Goal: Information Seeking & Learning: Learn about a topic

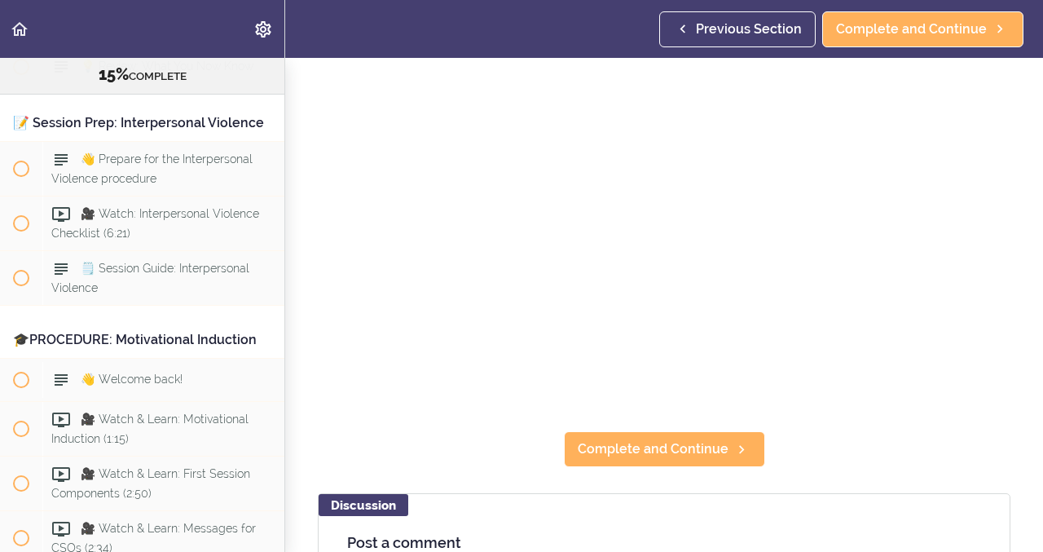
scroll to position [137, 0]
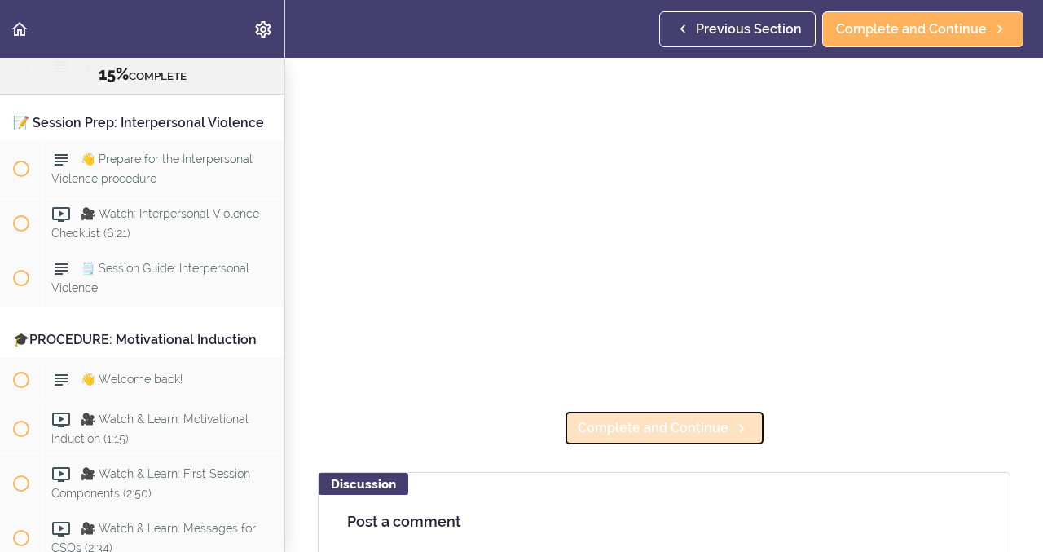
click at [633, 427] on span "Complete and Continue" at bounding box center [653, 428] width 151 height 20
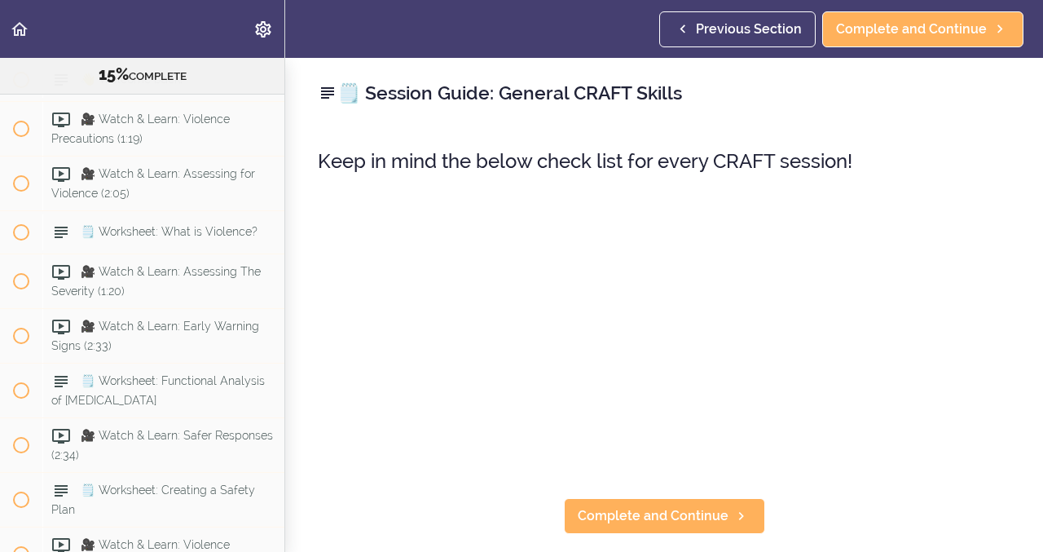
scroll to position [1726, 0]
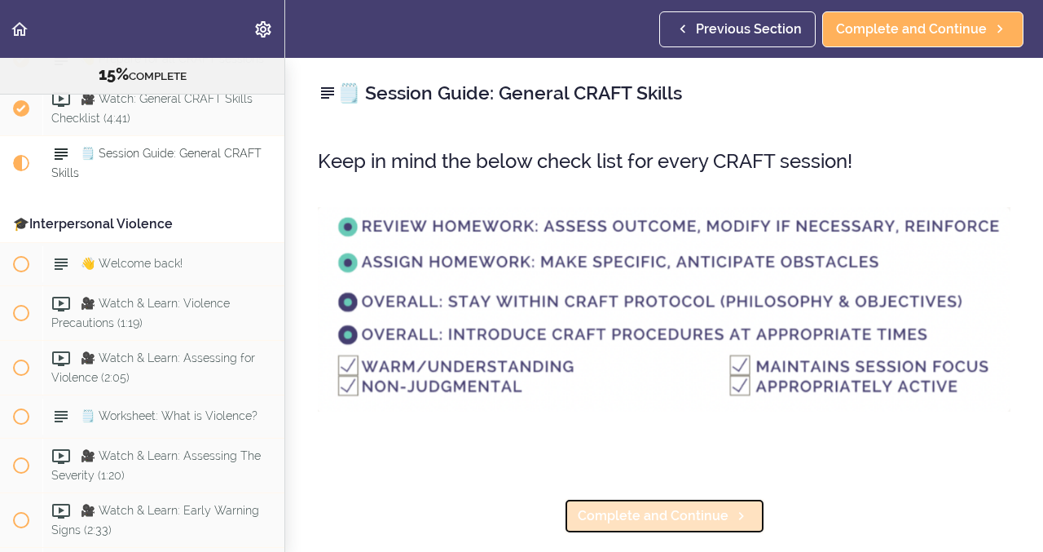
click at [616, 512] on span "Complete and Continue" at bounding box center [653, 516] width 151 height 20
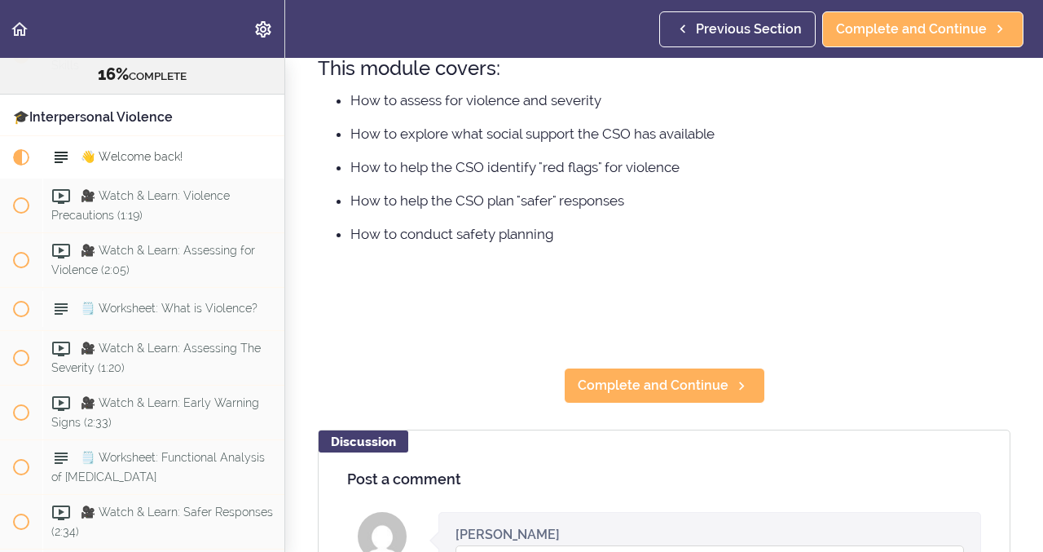
scroll to position [272, 0]
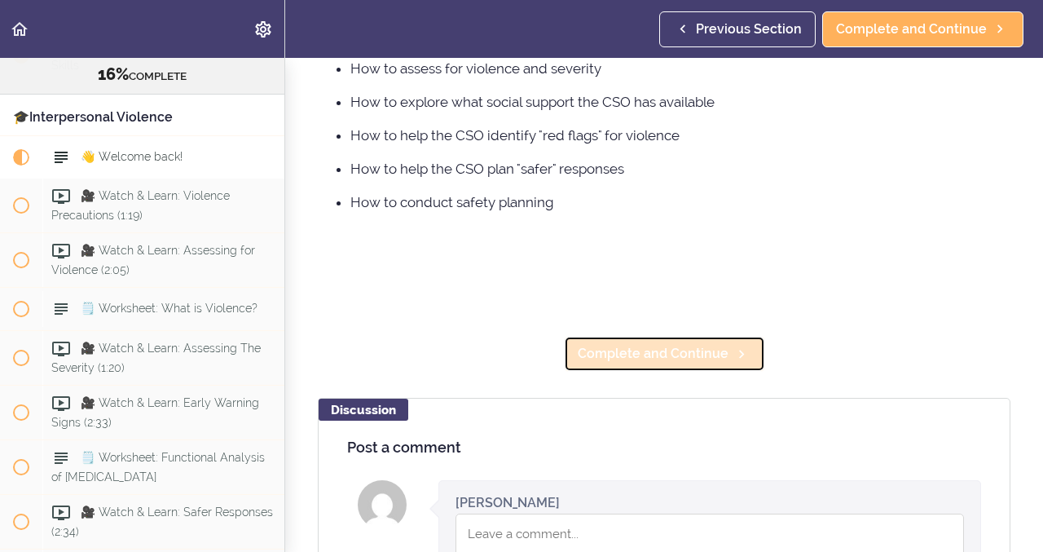
click at [637, 351] on span "Complete and Continue" at bounding box center [653, 354] width 151 height 20
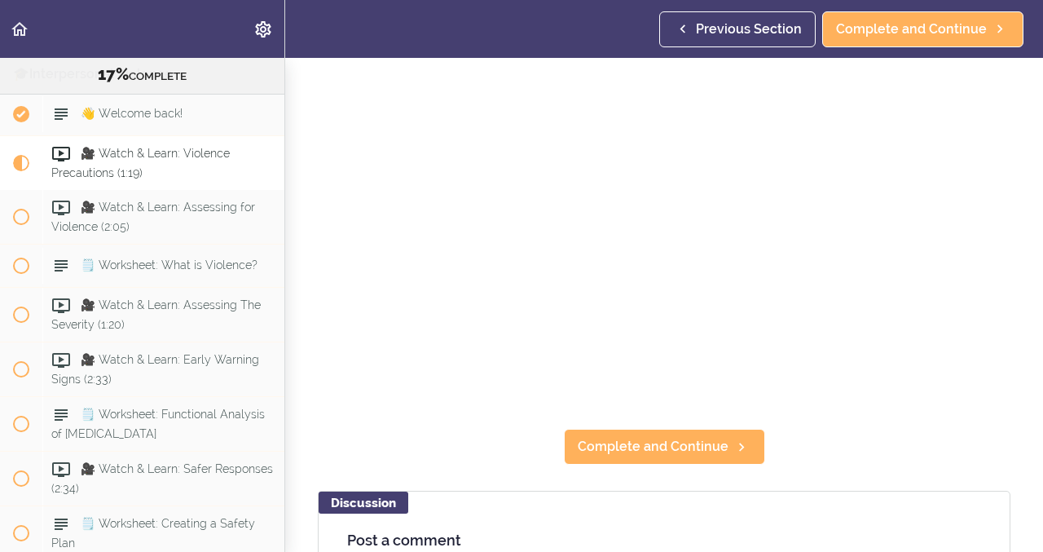
scroll to position [121, 0]
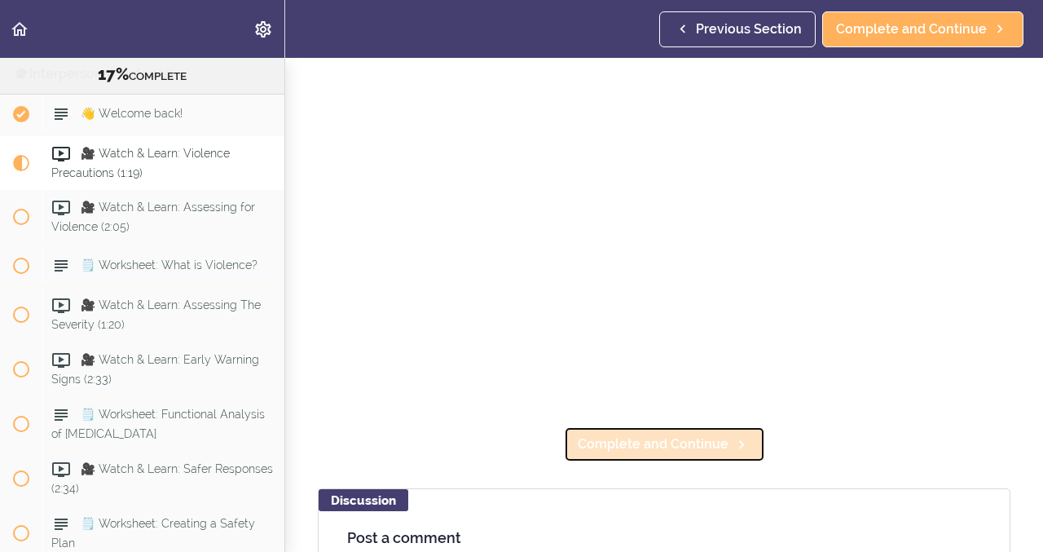
click at [714, 441] on span "Complete and Continue" at bounding box center [653, 444] width 151 height 20
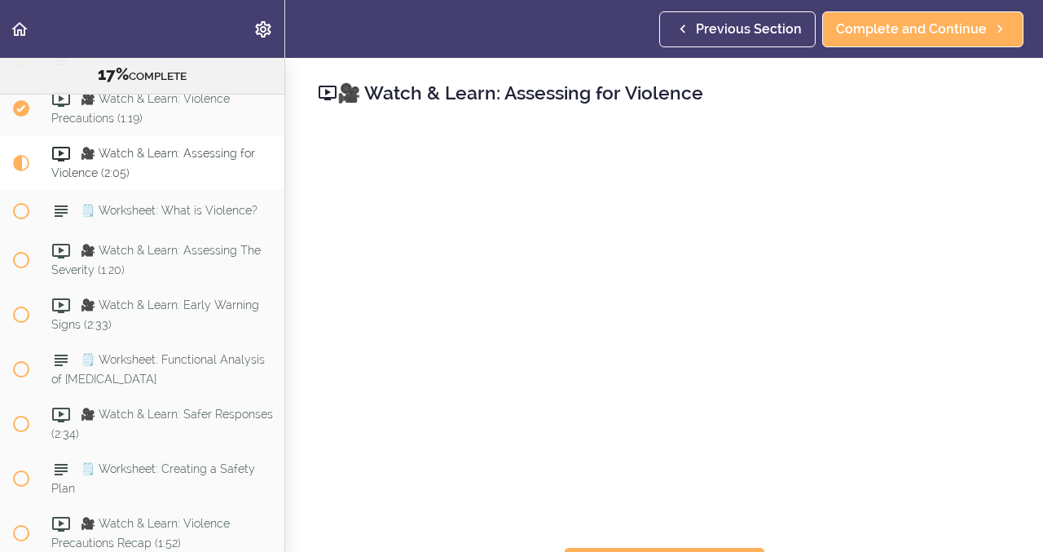
scroll to position [31, 0]
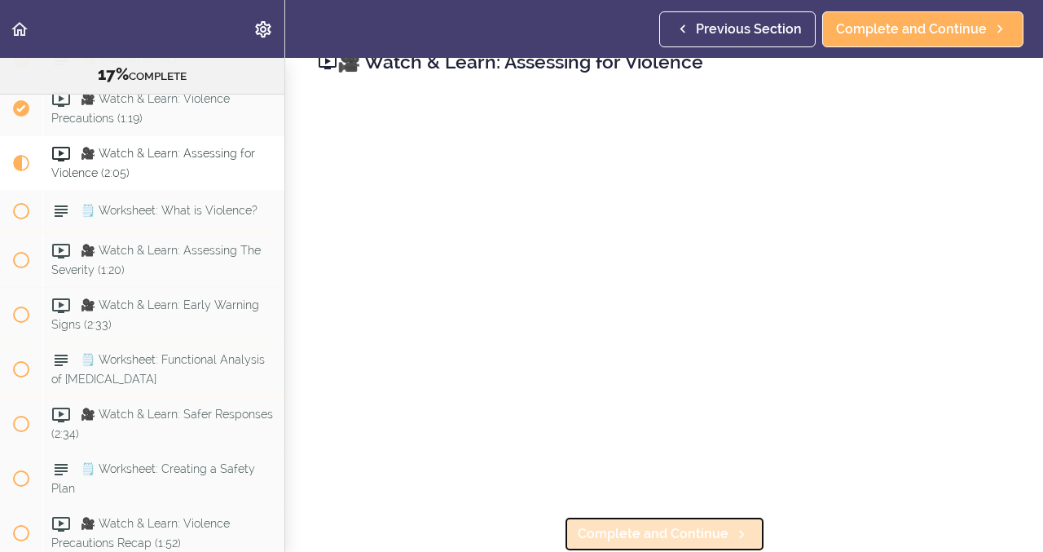
click at [618, 530] on span "Complete and Continue" at bounding box center [653, 534] width 151 height 20
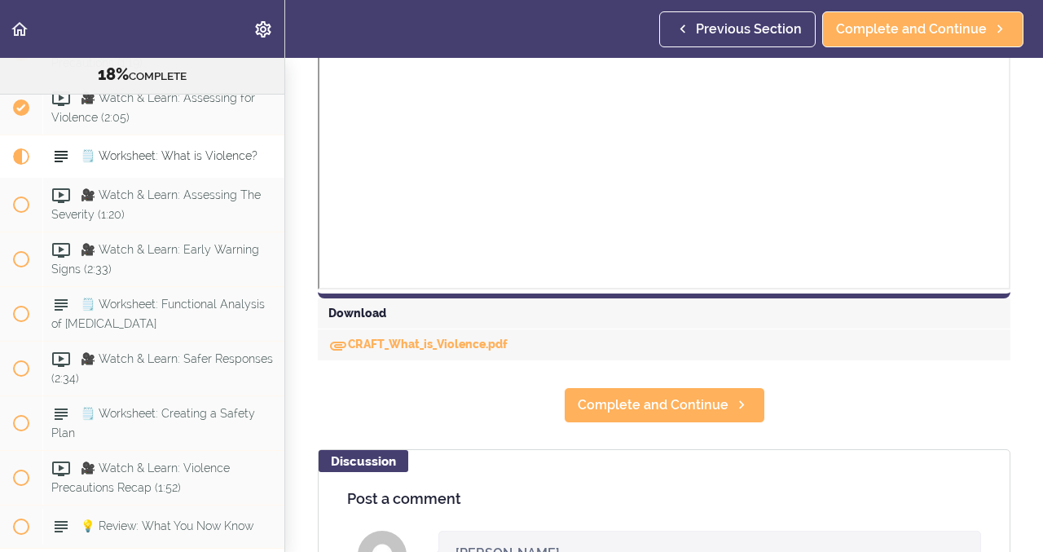
scroll to position [699, 0]
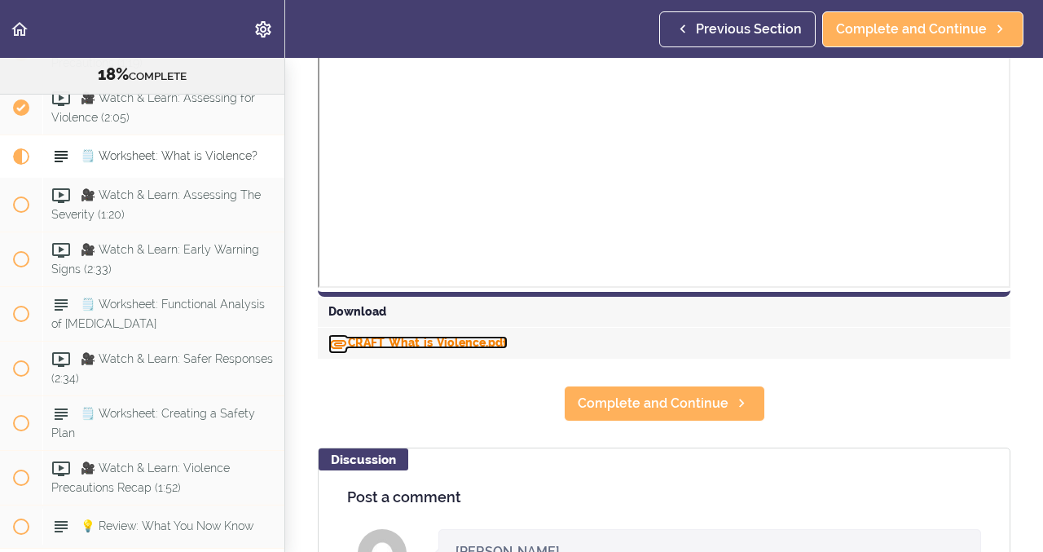
click at [428, 346] on link "CRAFT_What_is_Violence.pdf" at bounding box center [417, 342] width 179 height 13
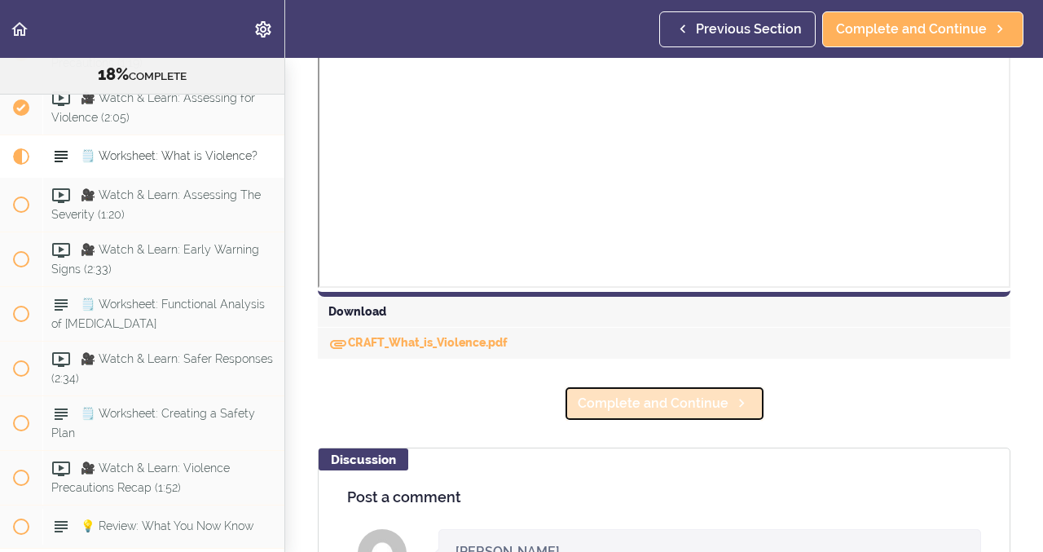
click at [651, 405] on span "Complete and Continue" at bounding box center [653, 404] width 151 height 20
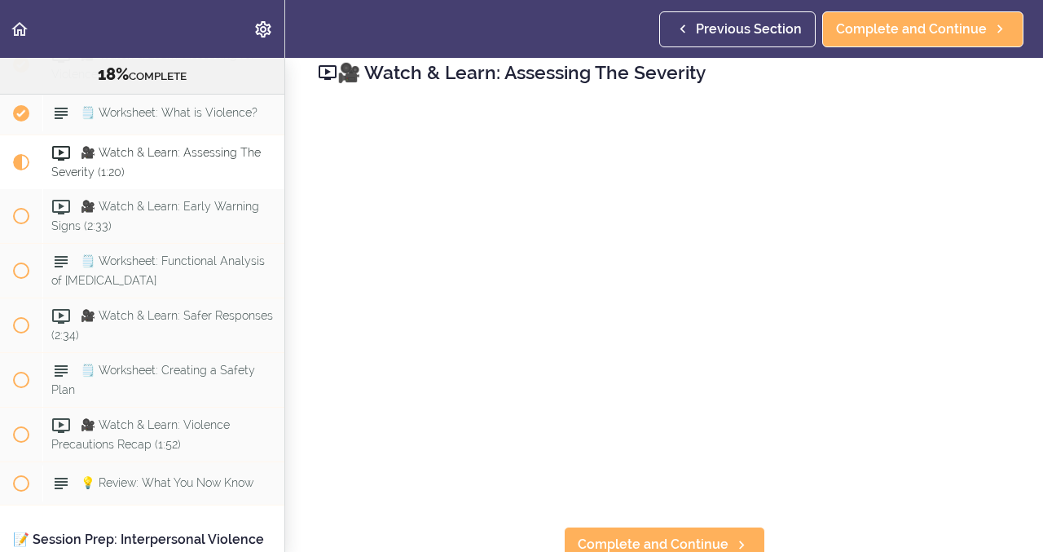
scroll to position [31, 0]
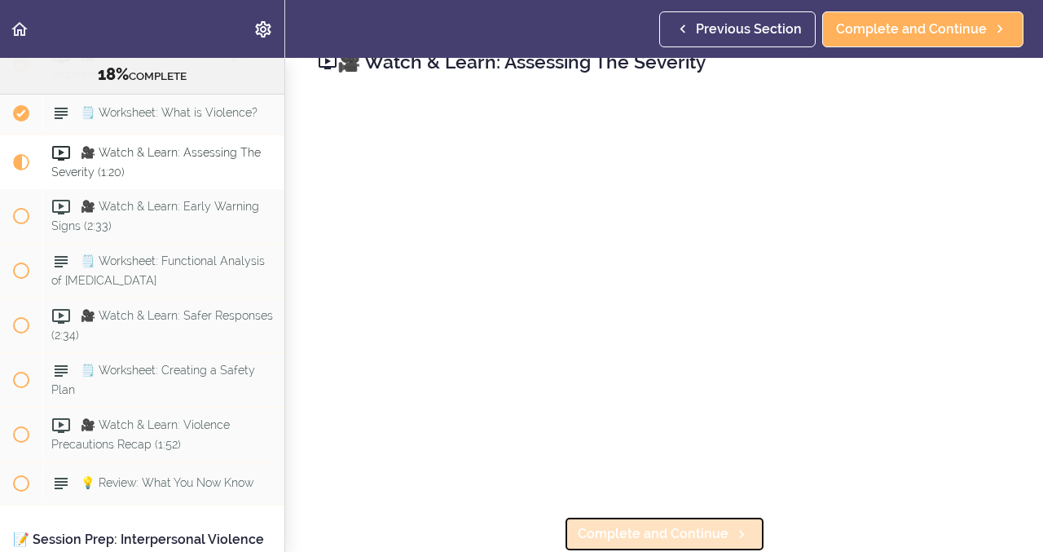
click at [695, 533] on span "Complete and Continue" at bounding box center [653, 534] width 151 height 20
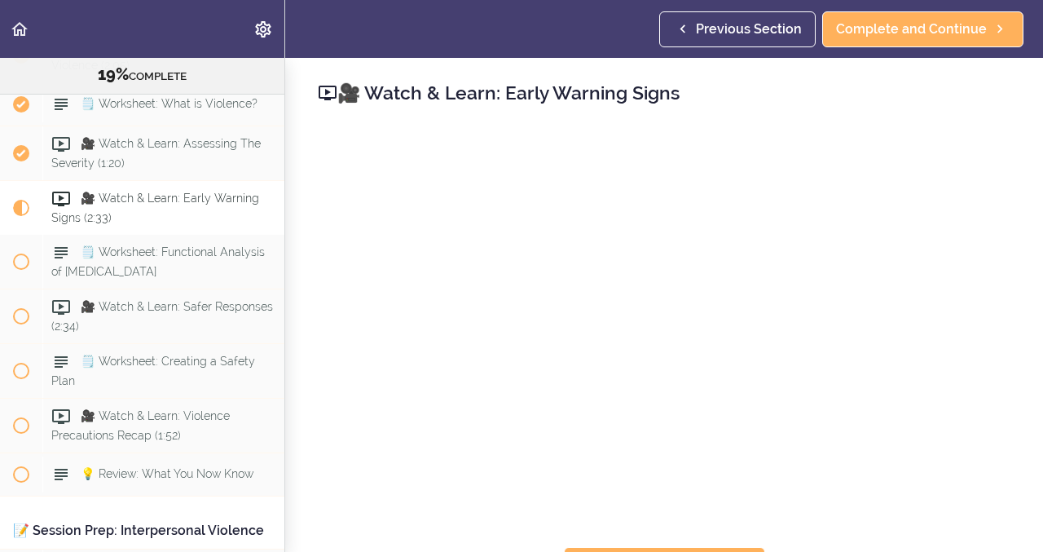
scroll to position [31, 0]
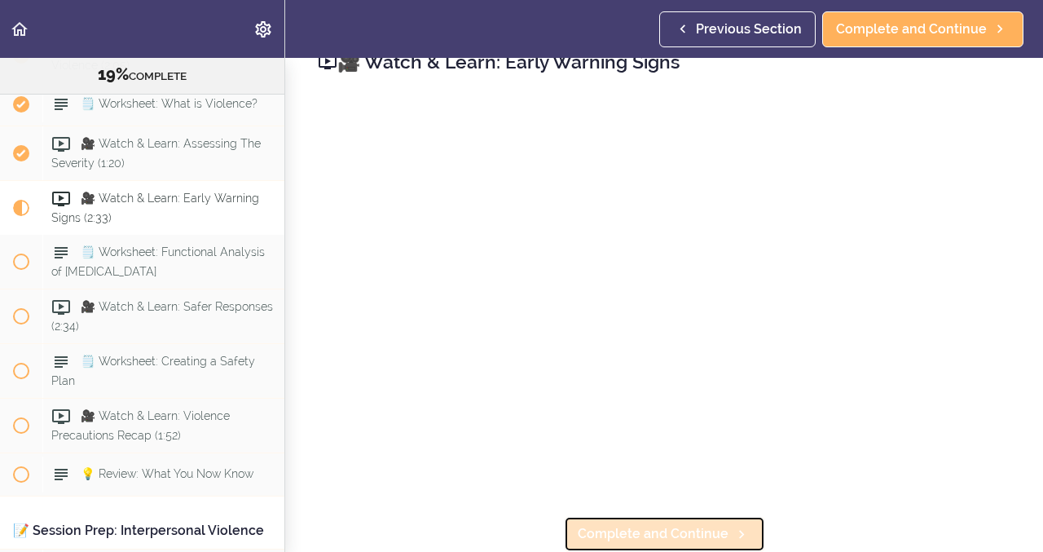
click at [626, 537] on span "Complete and Continue" at bounding box center [653, 534] width 151 height 20
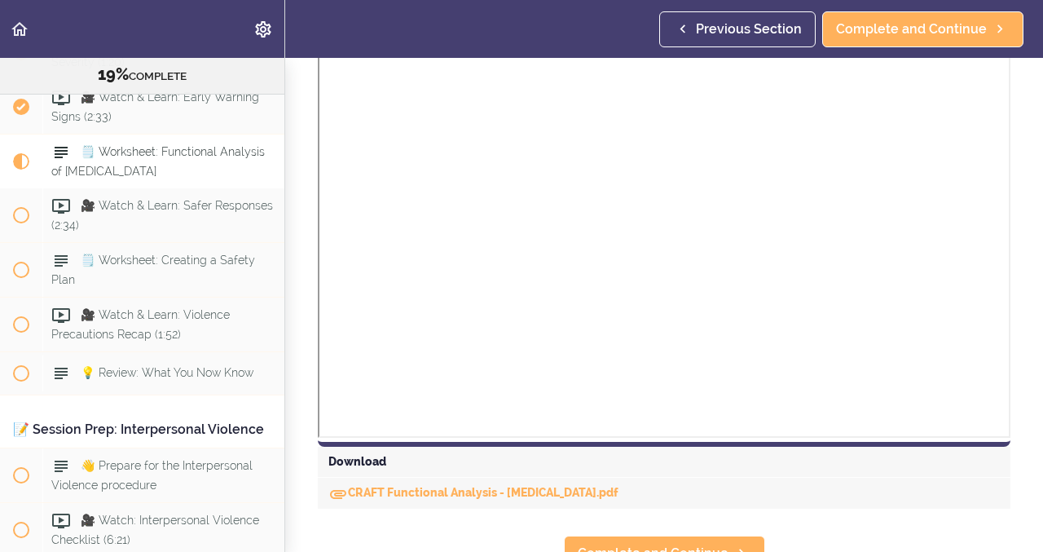
scroll to position [478, 0]
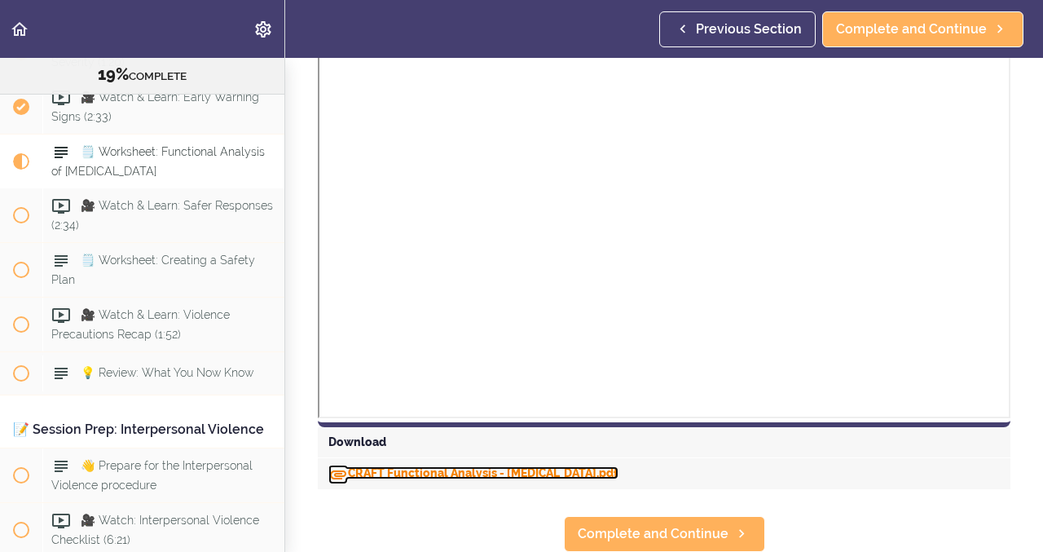
click at [367, 470] on link "CRAFT Functional Analysis - [MEDICAL_DATA].pdf" at bounding box center [473, 472] width 290 height 13
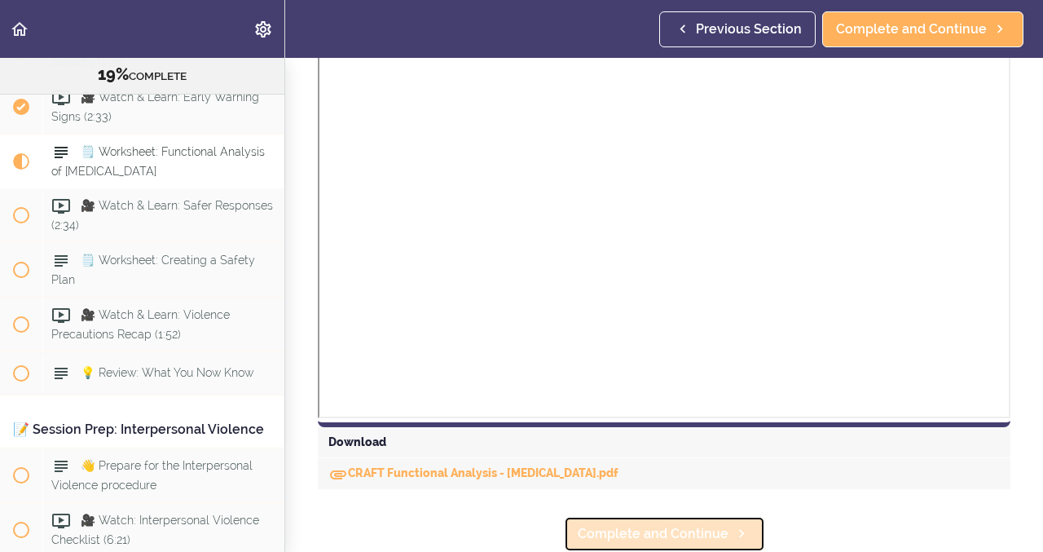
click at [670, 531] on span "Complete and Continue" at bounding box center [653, 534] width 151 height 20
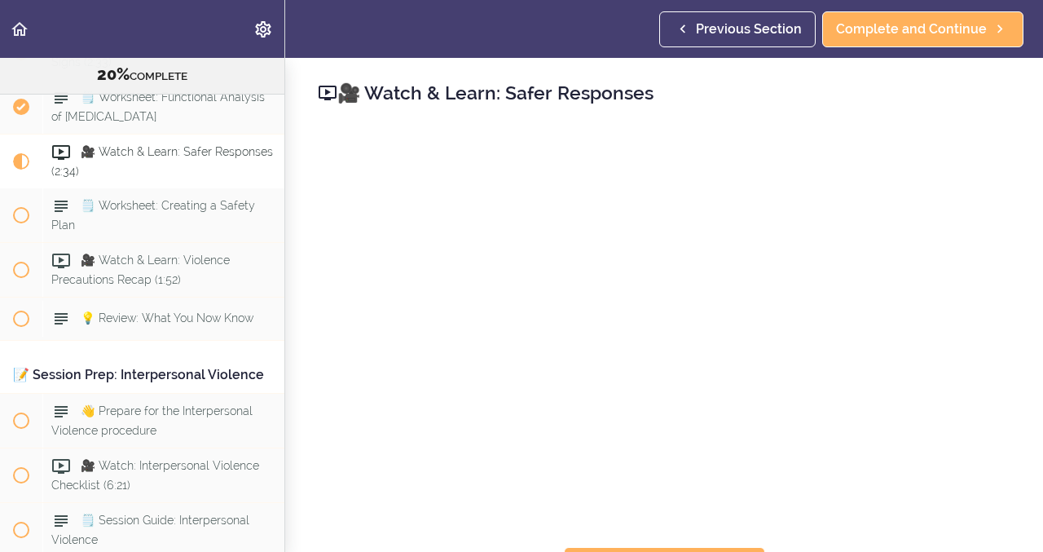
scroll to position [31, 0]
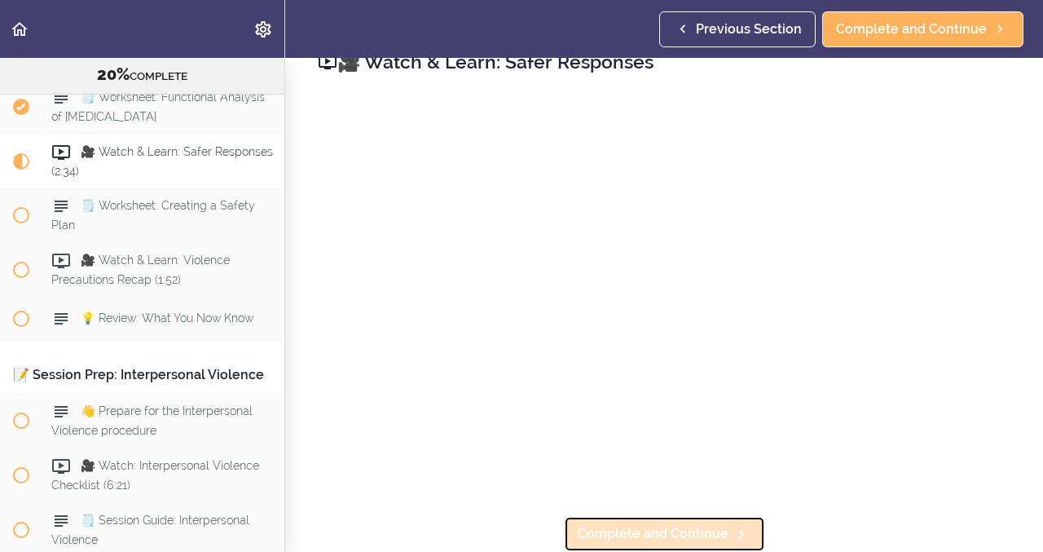
click at [605, 524] on span "Complete and Continue" at bounding box center [653, 534] width 151 height 20
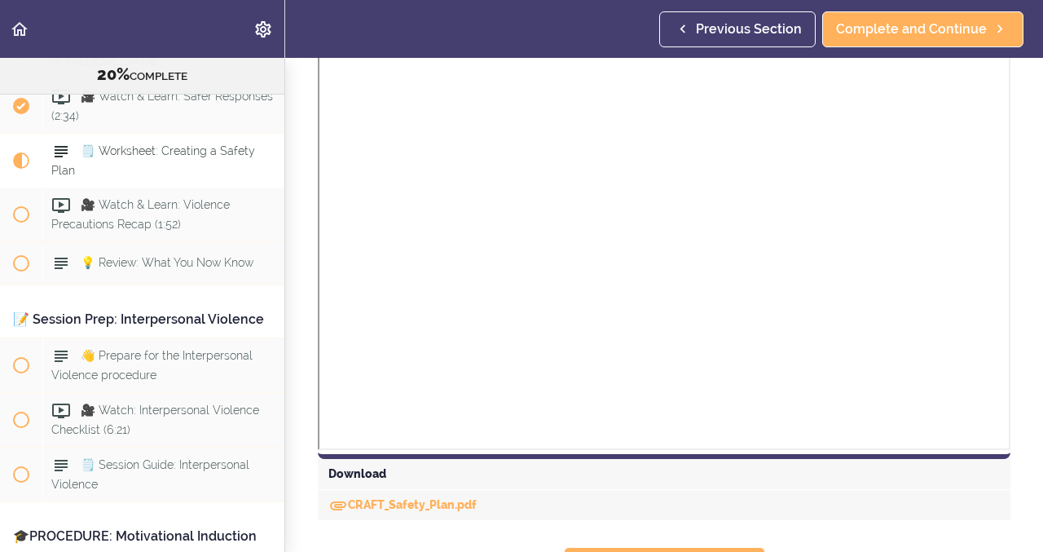
scroll to position [750, 0]
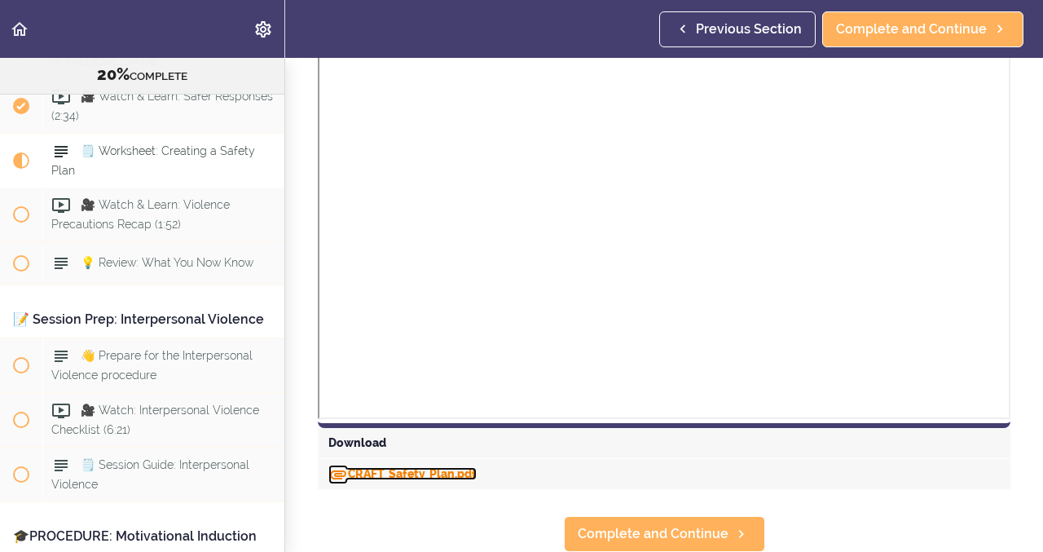
click at [430, 474] on link "CRAFT_Safety_Plan.pdf" at bounding box center [402, 473] width 148 height 13
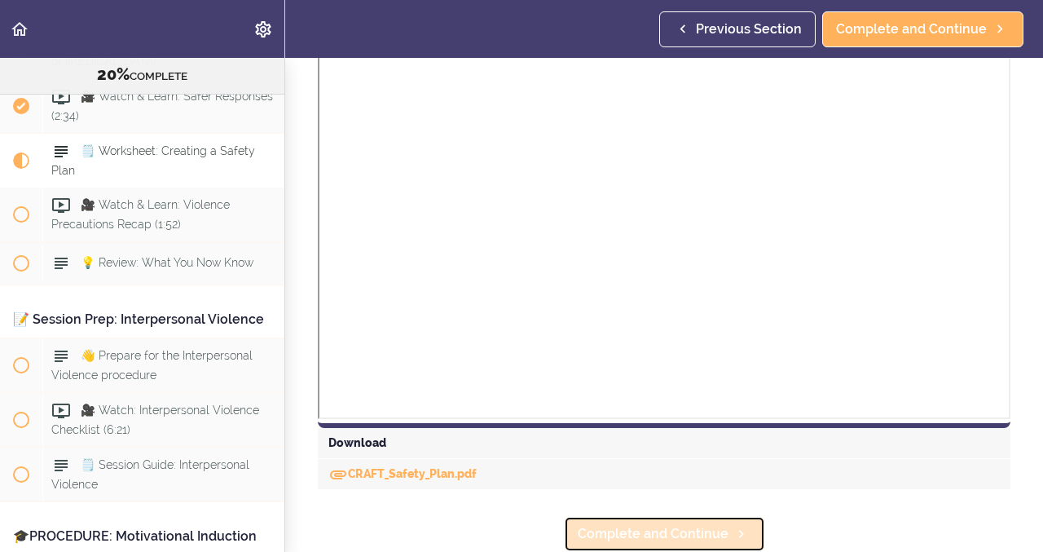
click at [646, 533] on span "Complete and Continue" at bounding box center [653, 534] width 151 height 20
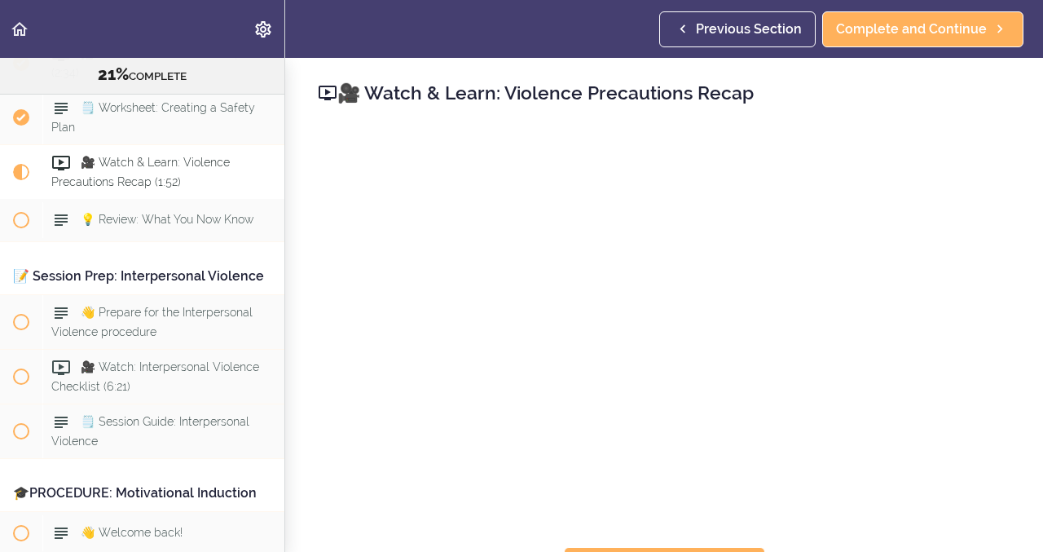
scroll to position [31, 0]
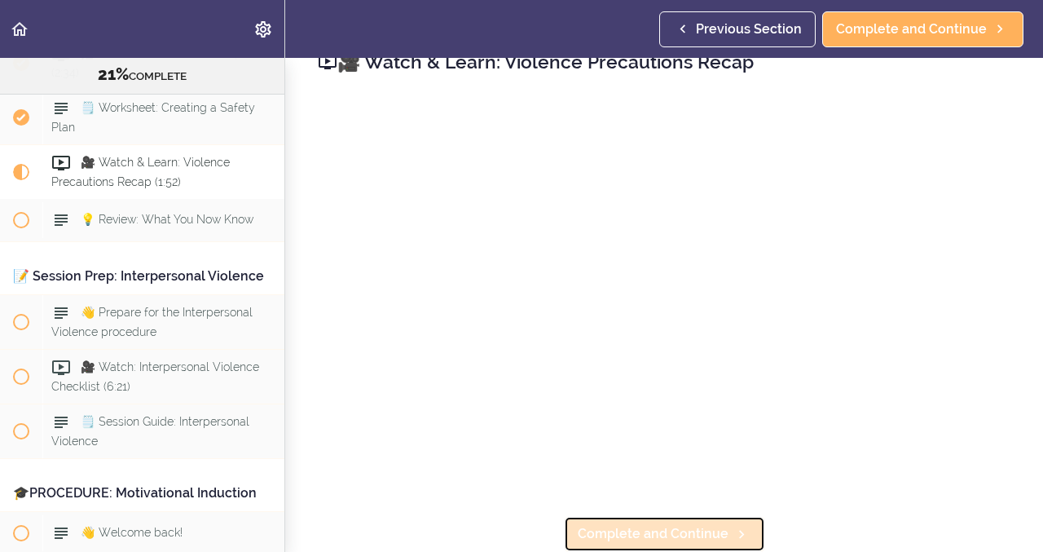
click at [620, 527] on span "Complete and Continue" at bounding box center [653, 534] width 151 height 20
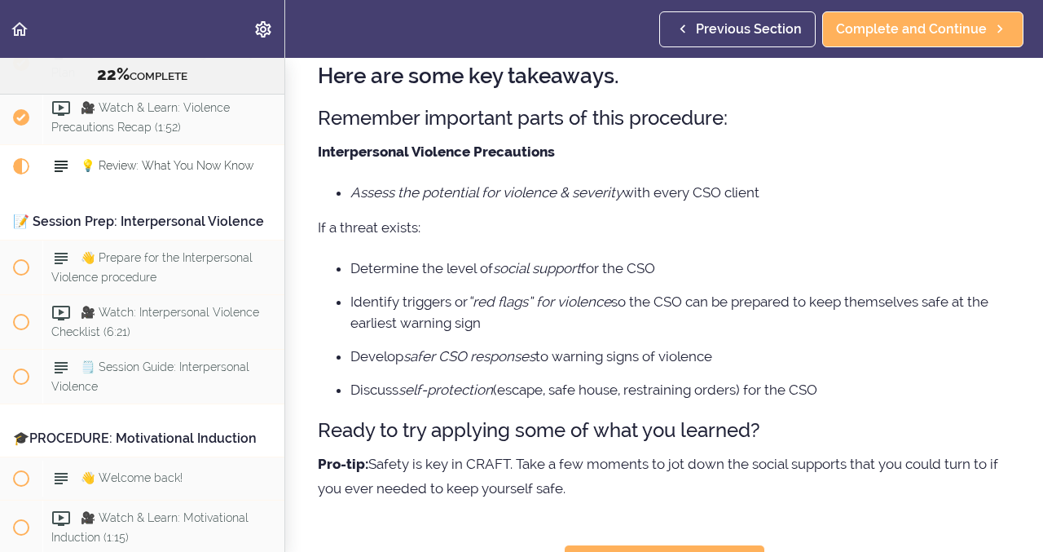
scroll to position [112, 0]
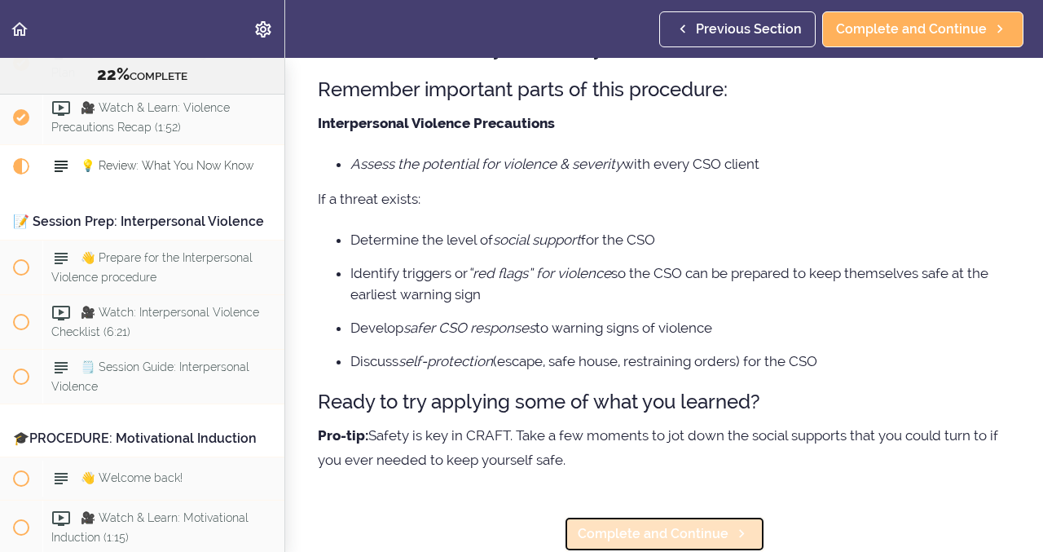
click at [608, 530] on span "Complete and Continue" at bounding box center [653, 534] width 151 height 20
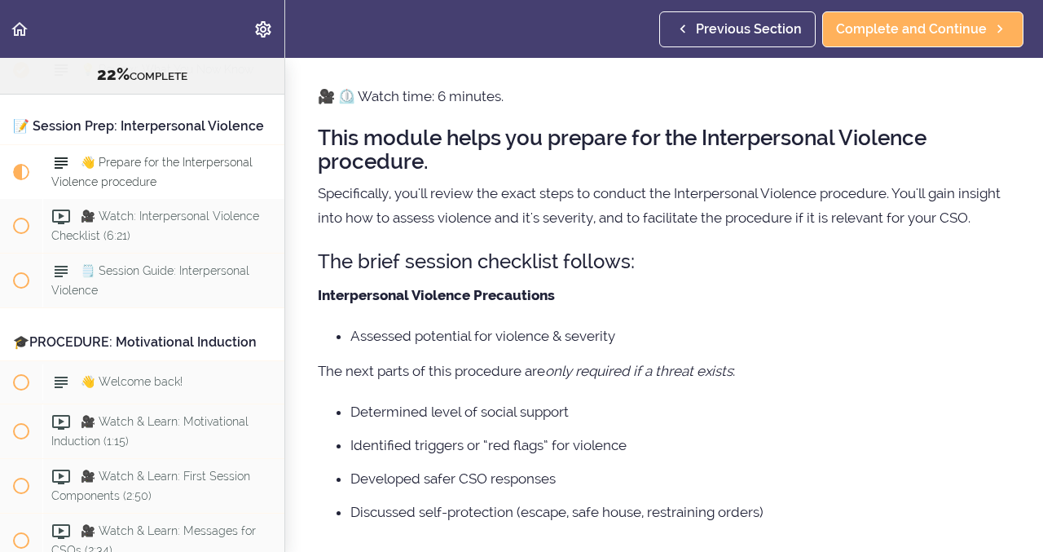
scroll to position [43, 0]
